Goal: Task Accomplishment & Management: Use online tool/utility

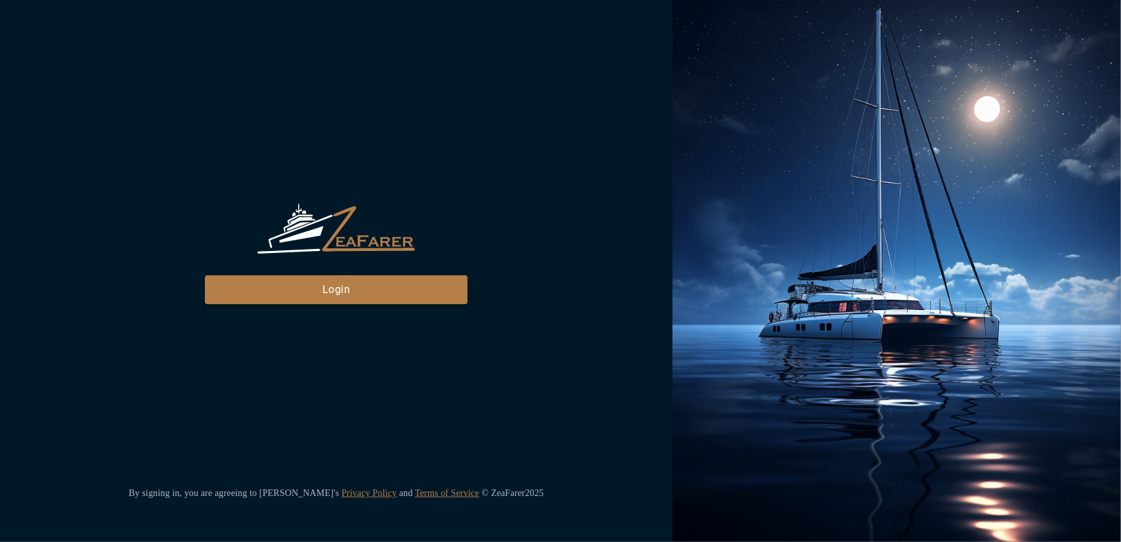
click at [368, 277] on div "ZeaFarer Login" at bounding box center [336, 254] width 263 height 100
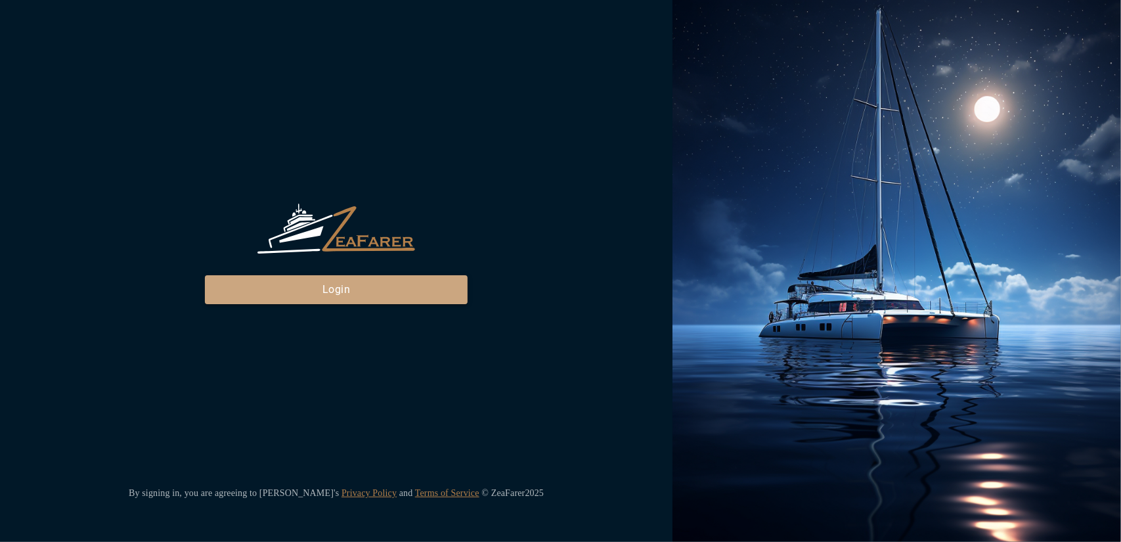
click at [368, 277] on button "Login" at bounding box center [336, 289] width 263 height 29
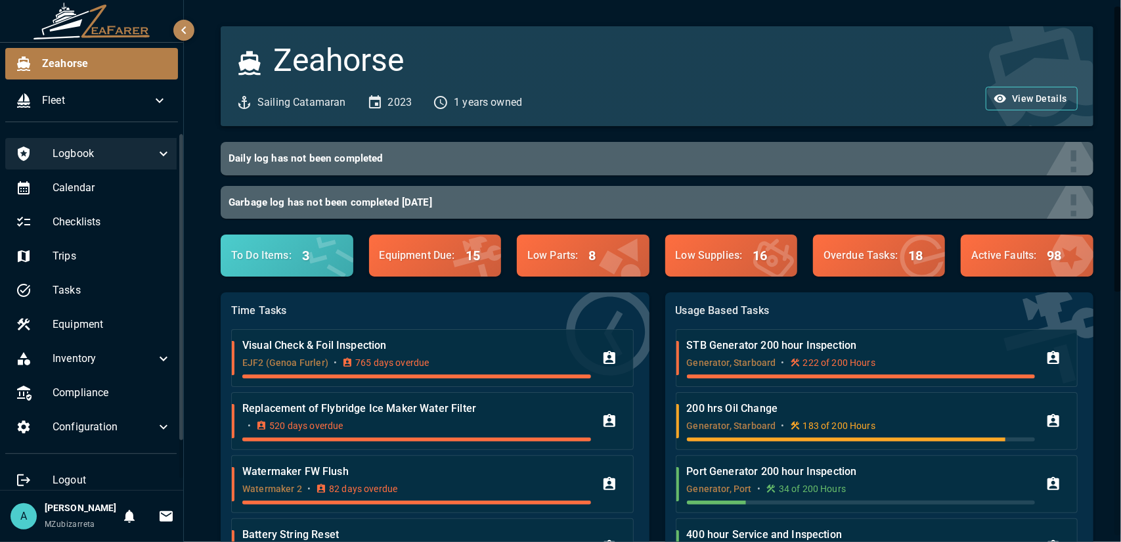
click at [109, 156] on span "Logbook" at bounding box center [104, 154] width 103 height 16
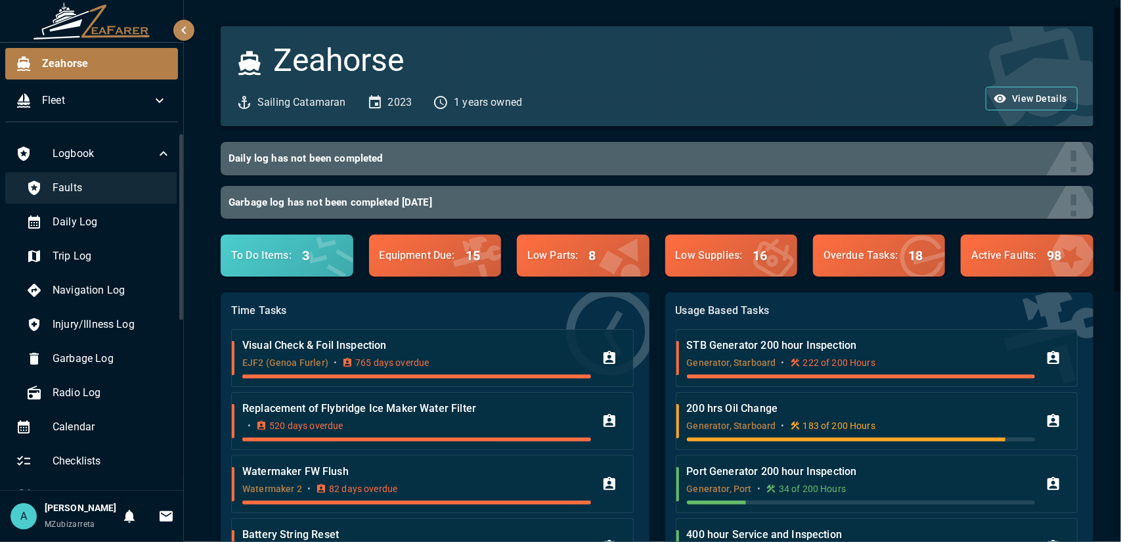
click at [96, 189] on span "Faults" at bounding box center [112, 188] width 119 height 16
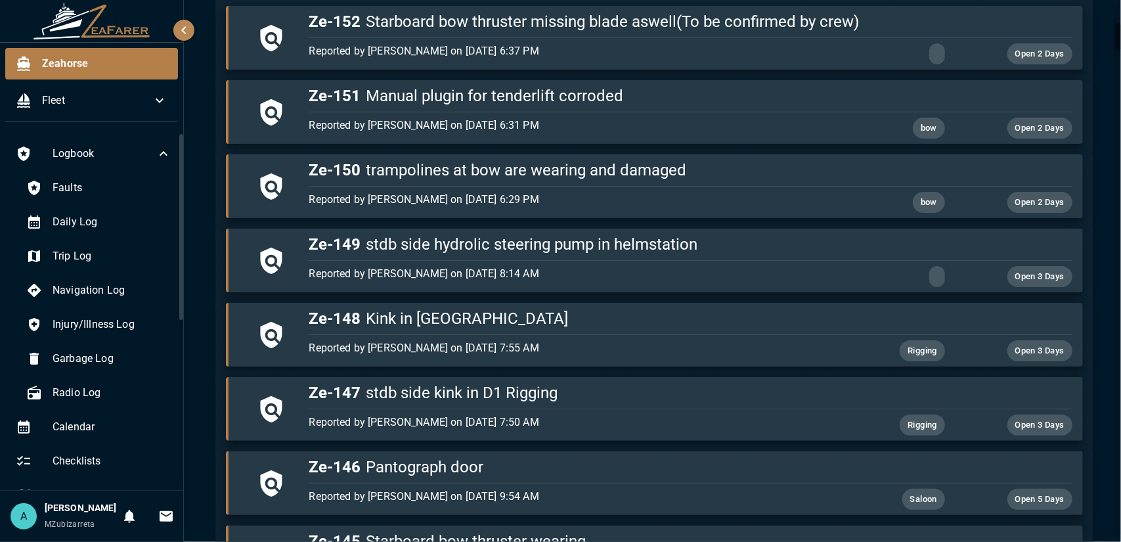
scroll to position [321, 0]
